Goal: Task Accomplishment & Management: Complete application form

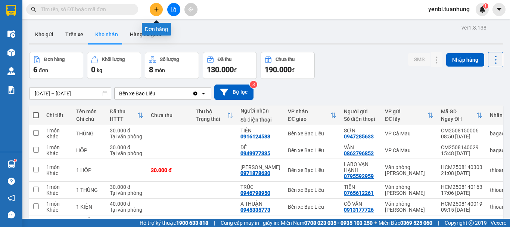
click at [152, 10] on button at bounding box center [156, 9] width 13 height 13
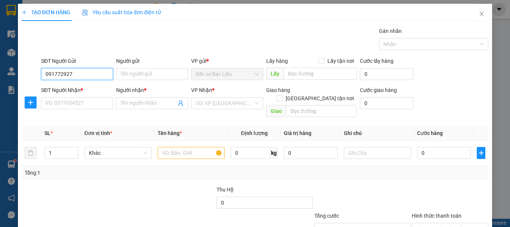
type input "0917729272"
click at [83, 91] on div "0917729272 - NAM" at bounding box center [76, 89] width 62 height 8
type input "NAM"
type input "0917729272"
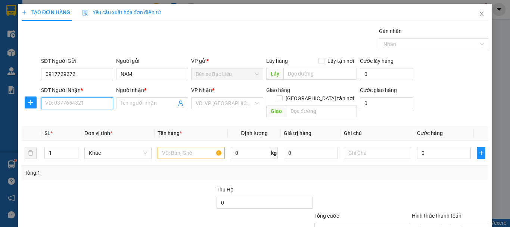
click at [94, 102] on input "SĐT Người Nhận *" at bounding box center [77, 103] width 72 height 12
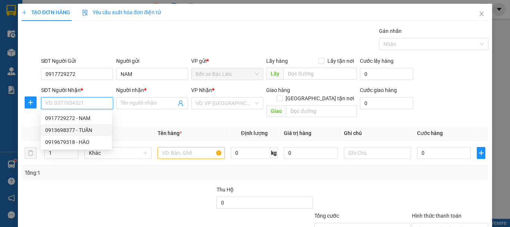
click at [91, 127] on div "0913698377 - TUẤN" at bounding box center [76, 130] width 62 height 8
type input "0913698377"
type input "TUẤN"
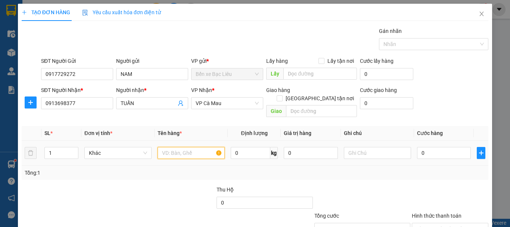
click at [165, 147] on input "text" at bounding box center [190, 153] width 67 height 12
type input "1 KIỆN"
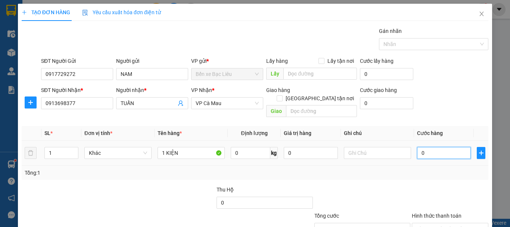
click at [417, 147] on input "0" at bounding box center [444, 153] width 54 height 12
type input "3"
type input "30"
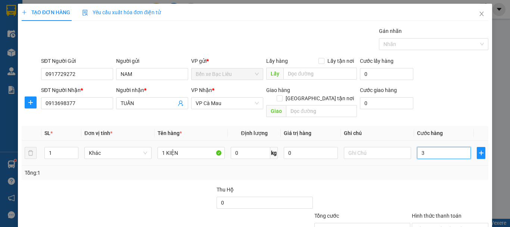
type input "30"
type input "30.000"
click at [393, 190] on div at bounding box center [361, 198] width 97 height 26
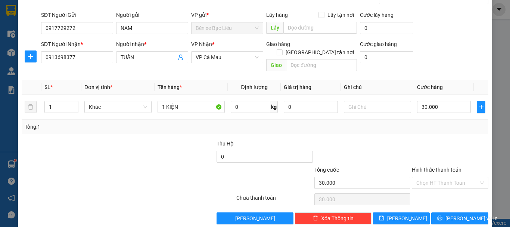
scroll to position [50, 0]
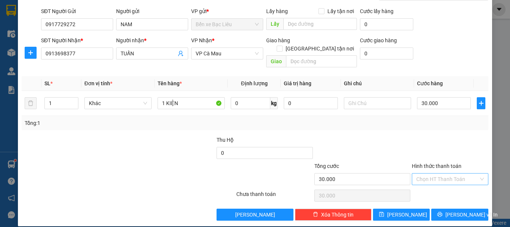
click at [430, 173] on input "Hình thức thanh toán" at bounding box center [447, 178] width 62 height 11
click at [431, 184] on div "Tại văn phòng" at bounding box center [445, 185] width 67 height 8
type input "0"
click at [451, 208] on button "[PERSON_NAME] và In" at bounding box center [459, 214] width 57 height 12
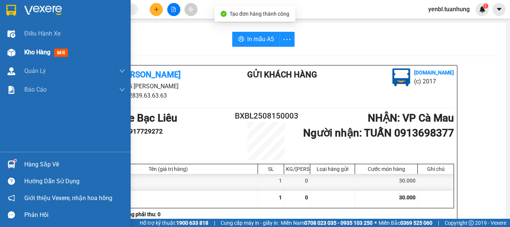
click at [38, 53] on span "Kho hàng" at bounding box center [37, 52] width 26 height 7
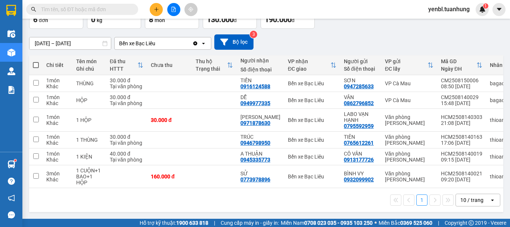
scroll to position [53, 0]
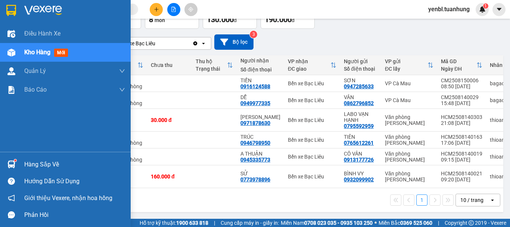
click at [15, 160] on sup at bounding box center [15, 160] width 2 height 2
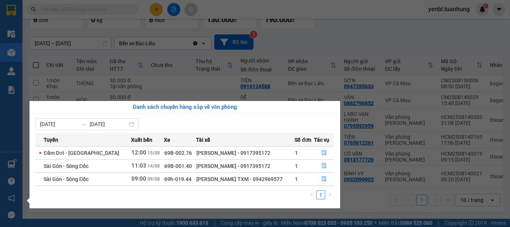
click at [321, 31] on section "Kết quả tìm kiếm ( 0 ) Bộ lọc No Data yenbl.tuanhung 1 Điều hành xe Kho hàng mớ…" at bounding box center [255, 113] width 510 height 227
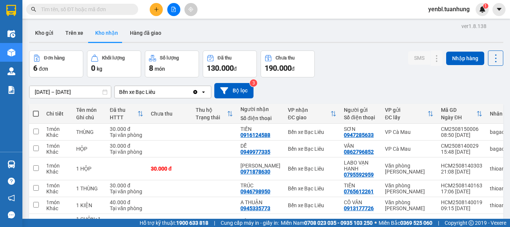
scroll to position [0, 0]
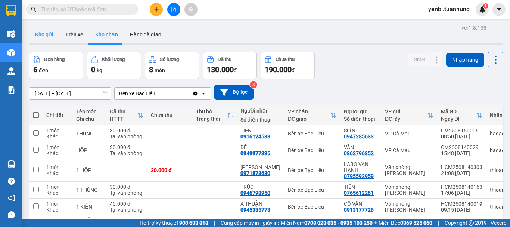
click at [37, 35] on button "Kho gửi" at bounding box center [44, 34] width 30 height 18
